Goal: Information Seeking & Learning: Learn about a topic

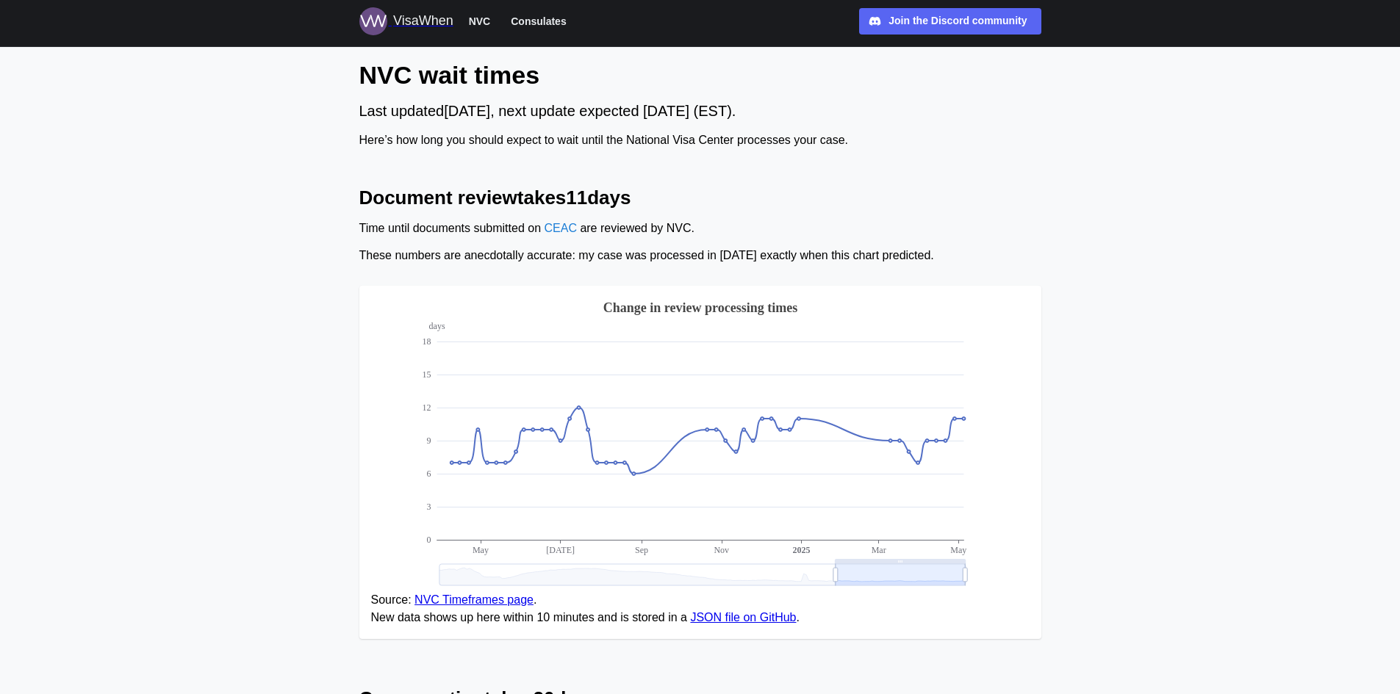
click at [420, 24] on div "VisaWhen" at bounding box center [423, 21] width 60 height 21
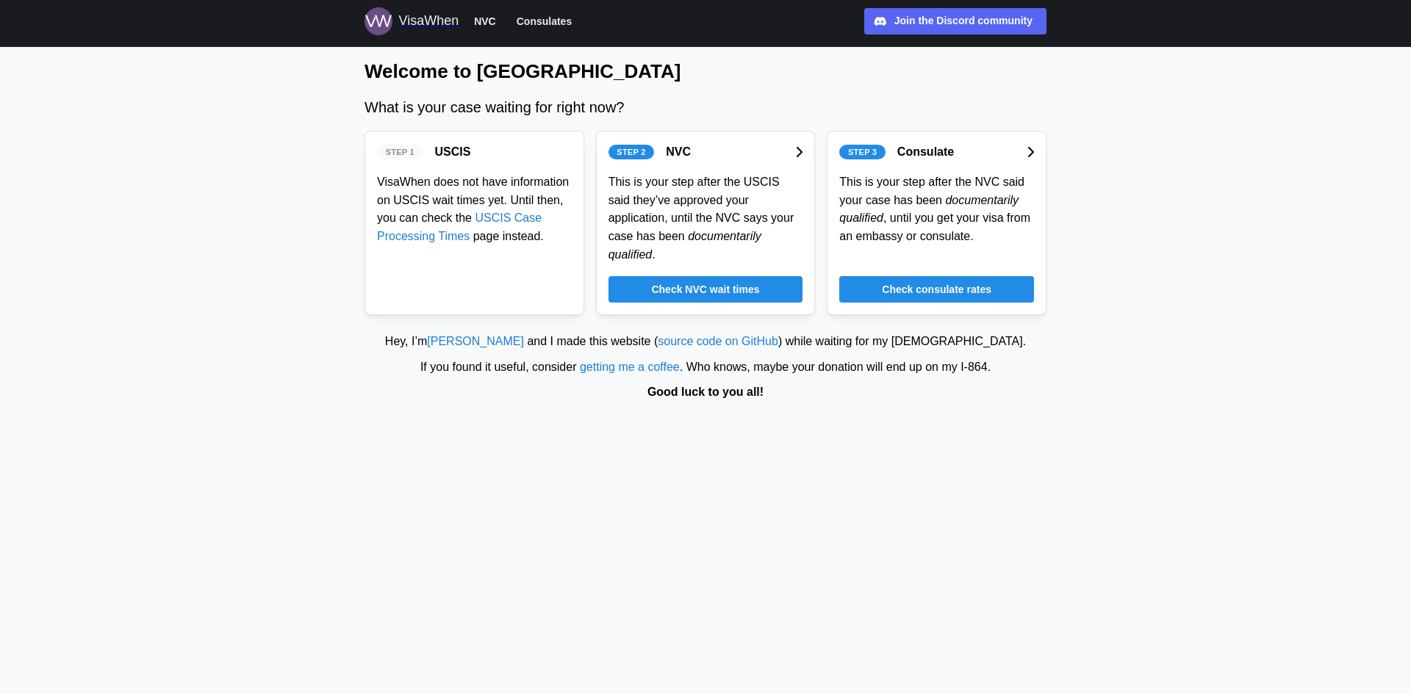
click at [972, 277] on span "Check consulate rates" at bounding box center [936, 289] width 109 height 25
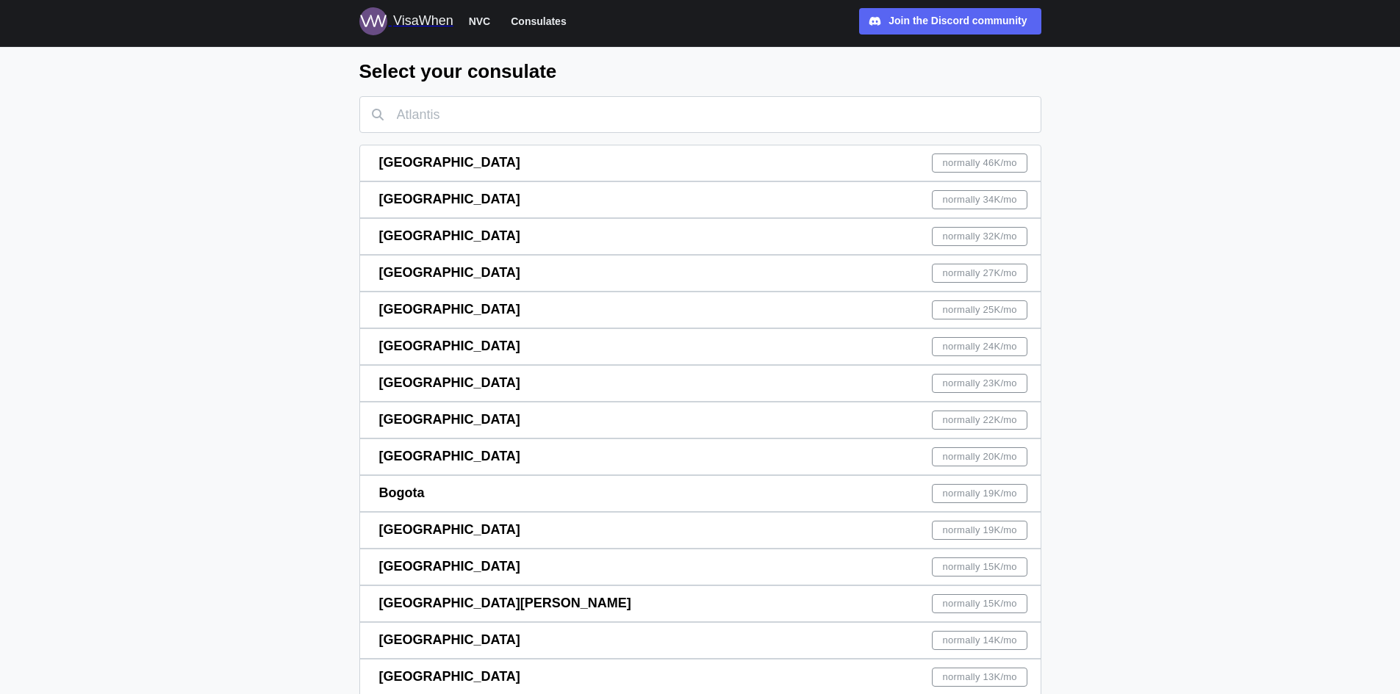
click at [1002, 168] on span "normally 46K /mo" at bounding box center [980, 163] width 74 height 18
